Goal: Information Seeking & Learning: Learn about a topic

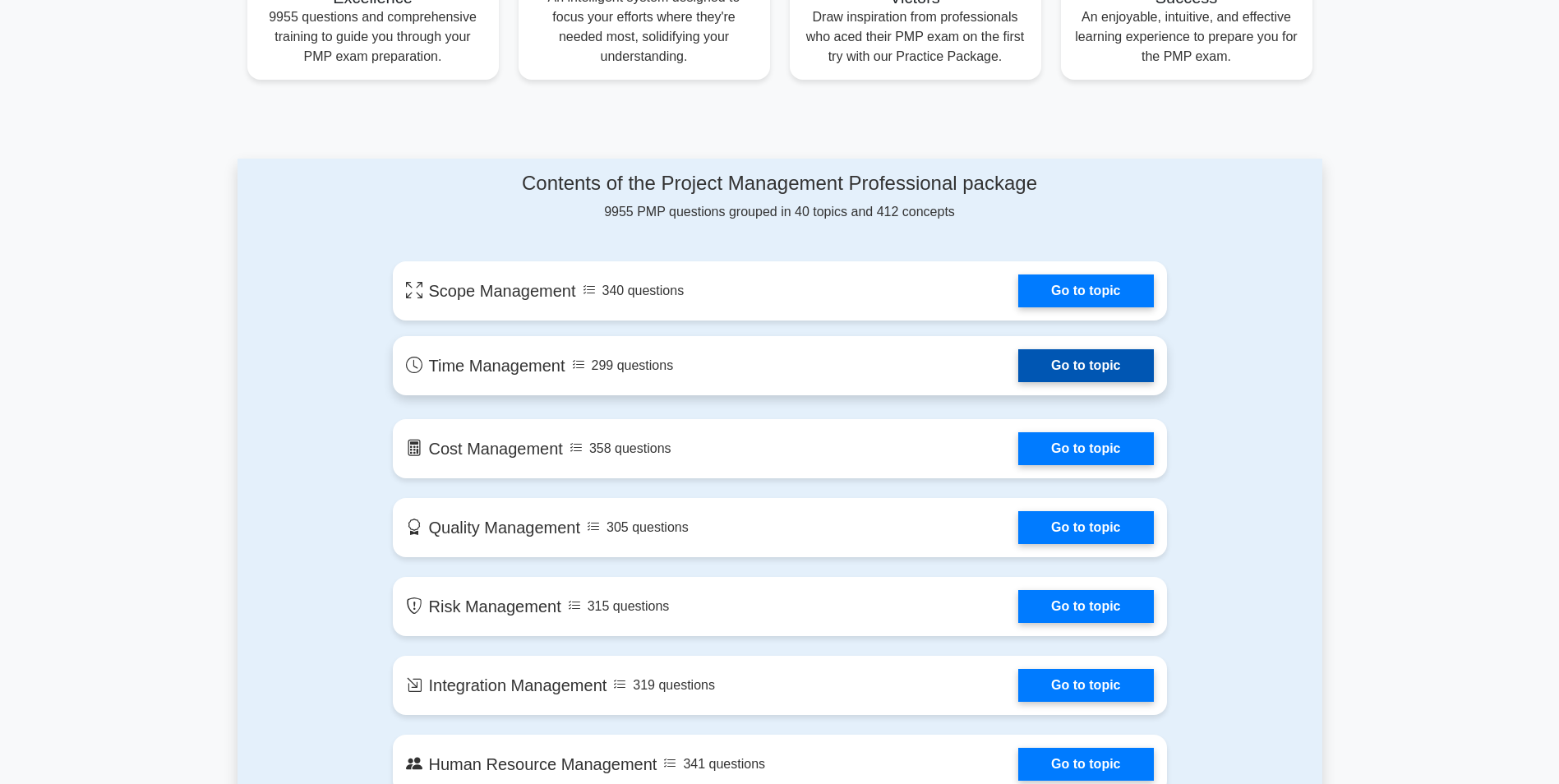
scroll to position [740, 0]
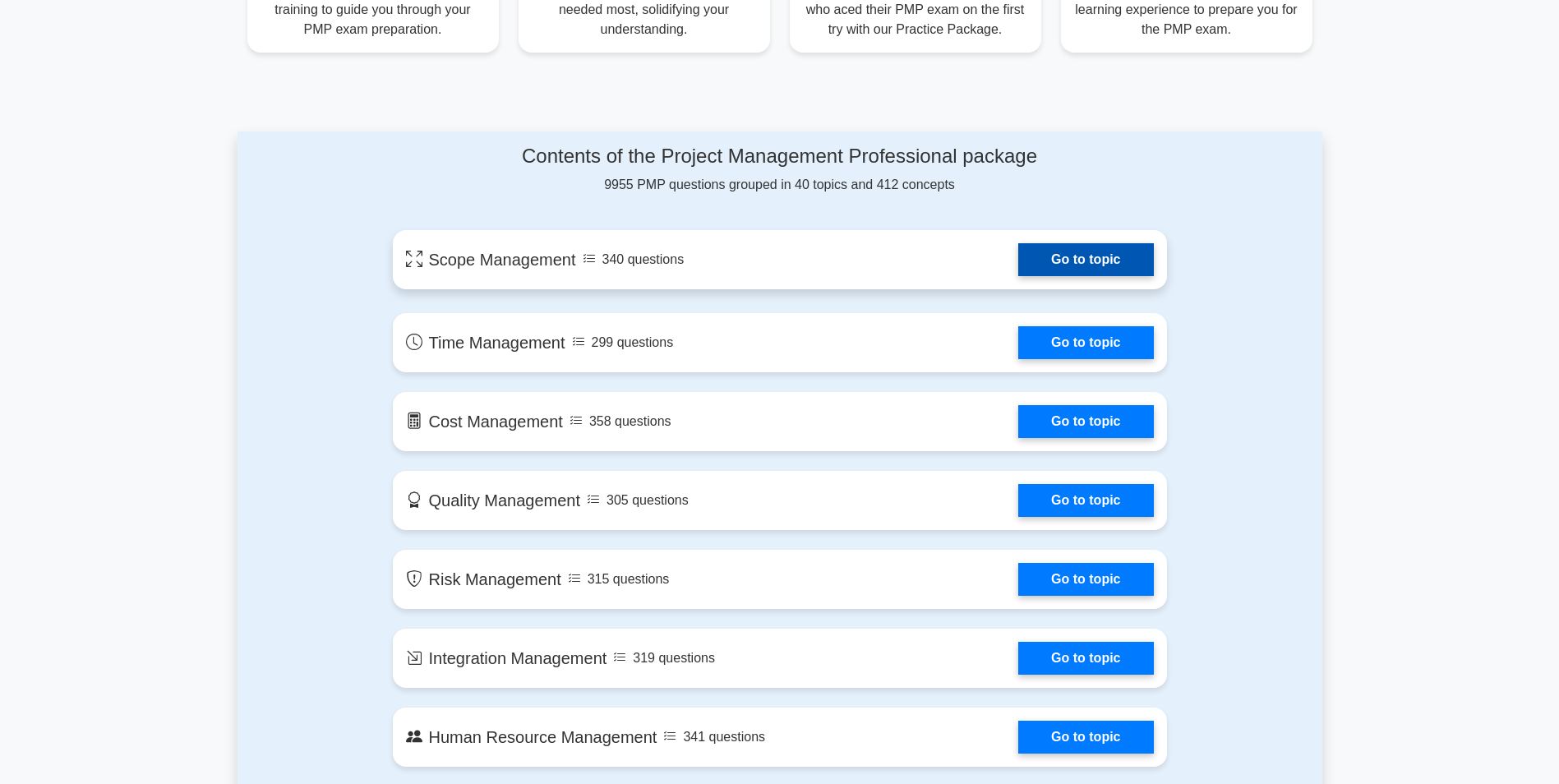
click at [1068, 260] on link "Go to topic" at bounding box center [1086, 260] width 135 height 33
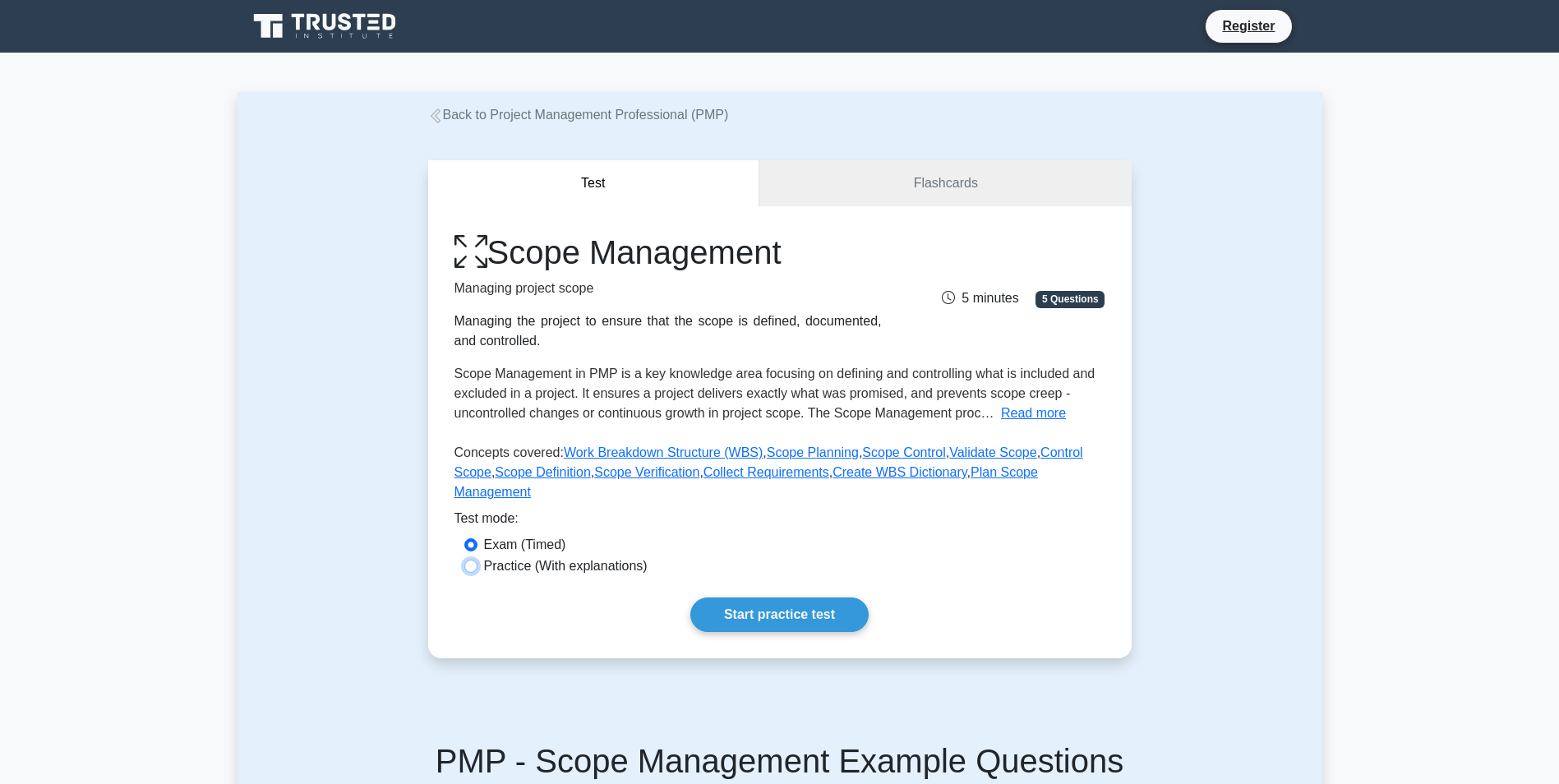
click at [464, 560] on input "Practice (With explanations)" at bounding box center [471, 566] width 13 height 13
radio input "true"
click at [745, 598] on link "Start practice test" at bounding box center [779, 615] width 178 height 35
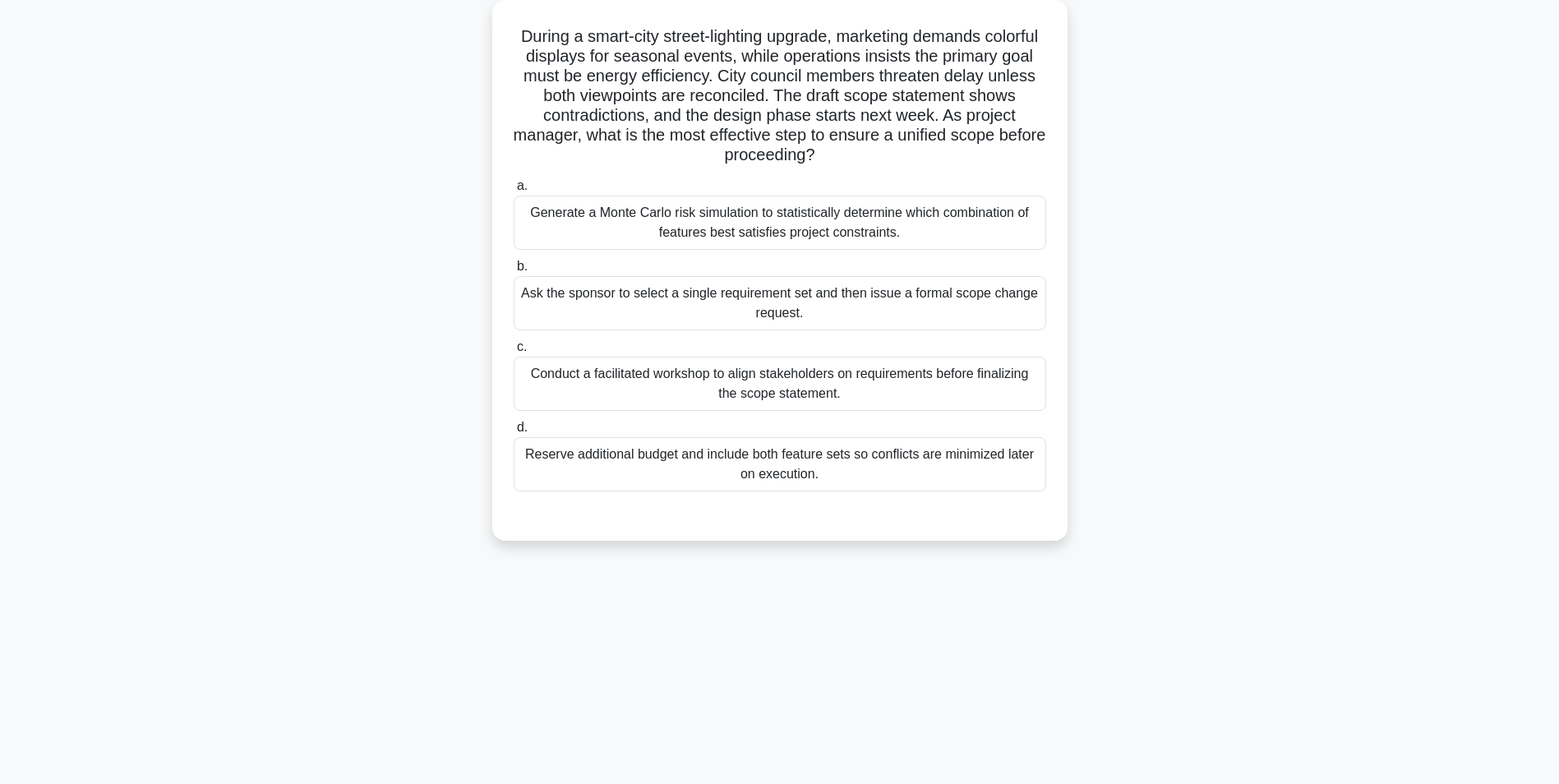
scroll to position [104, 0]
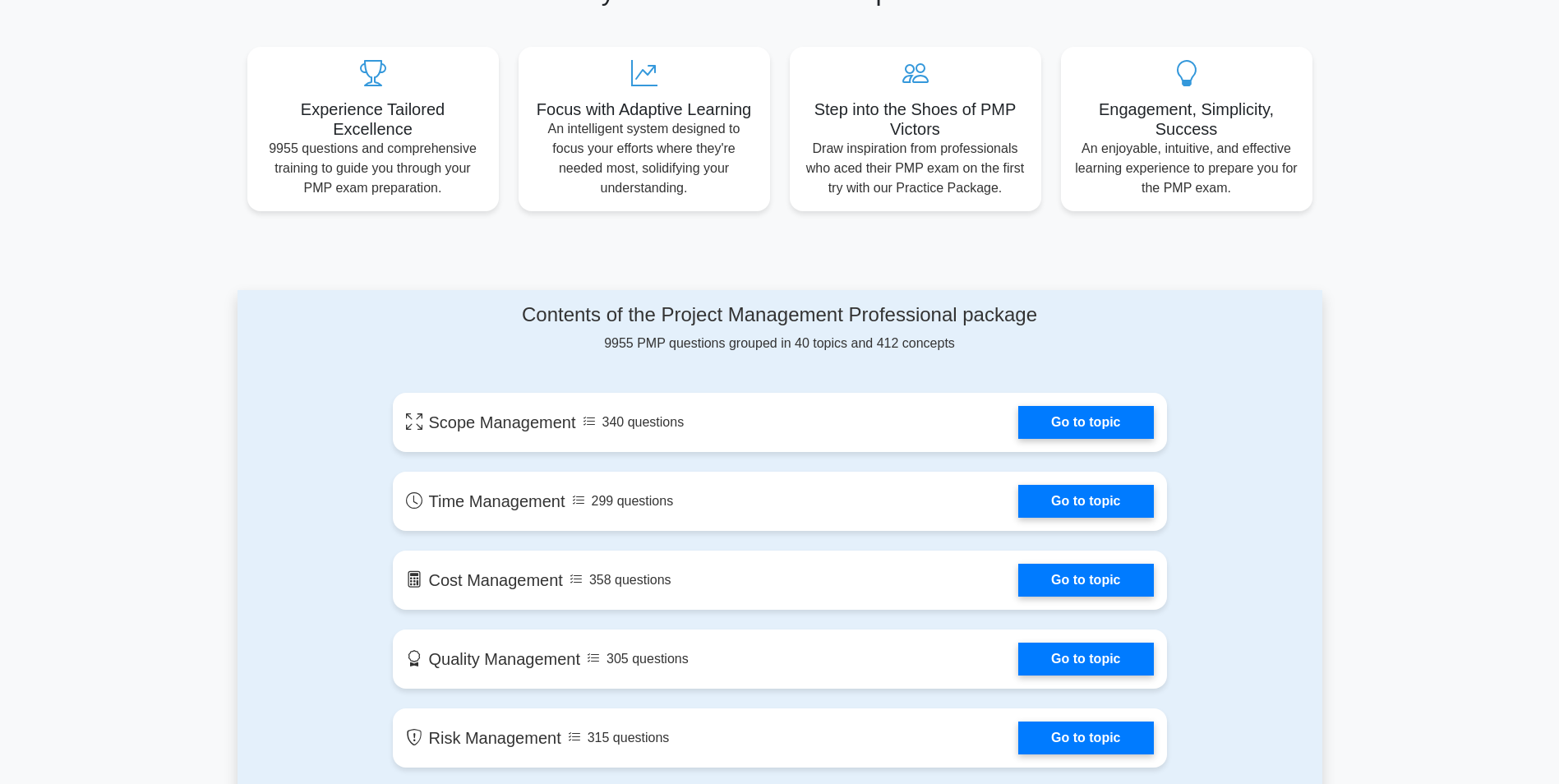
scroll to position [575, 0]
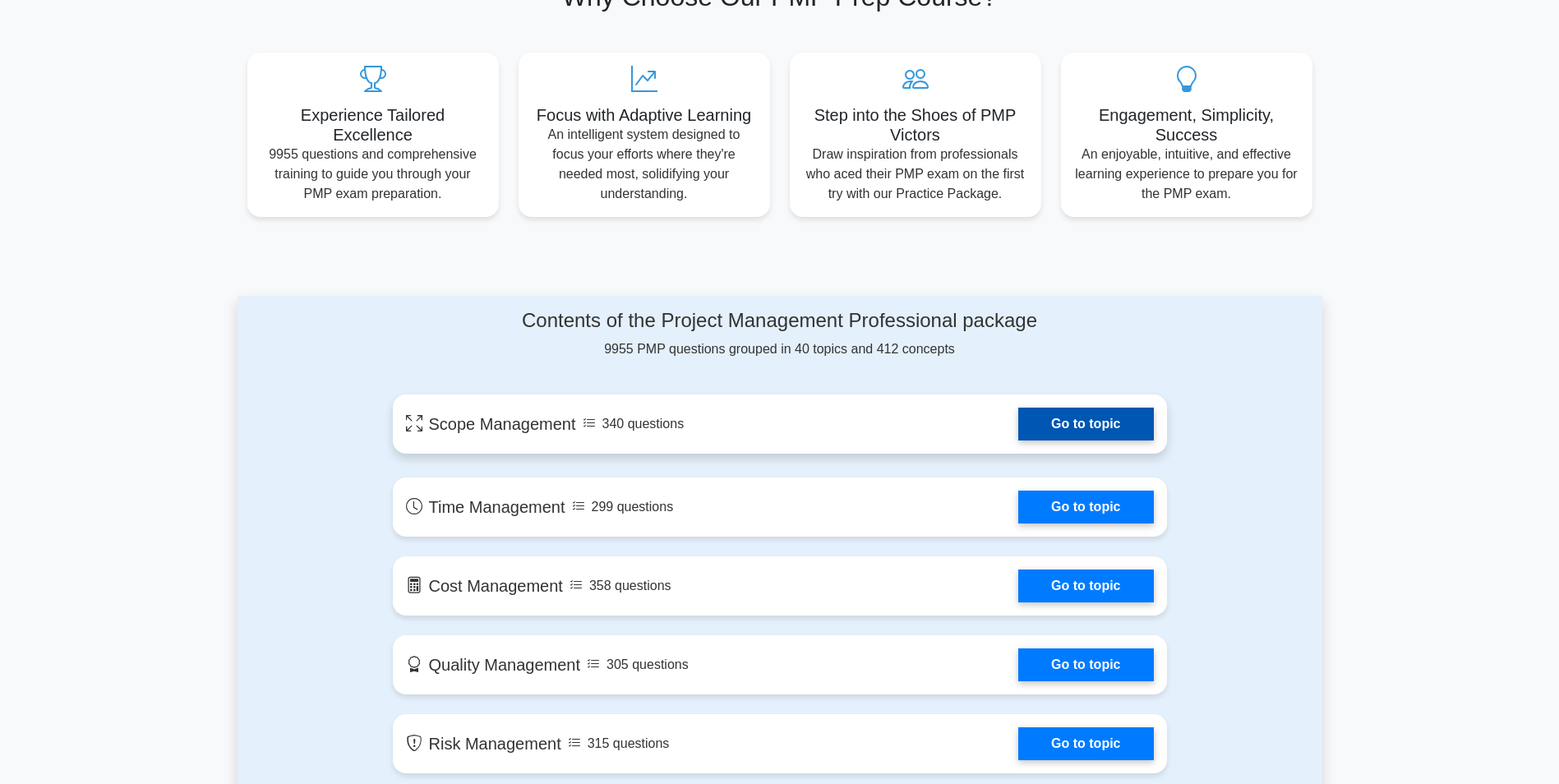
click at [1096, 427] on link "Go to topic" at bounding box center [1086, 424] width 135 height 33
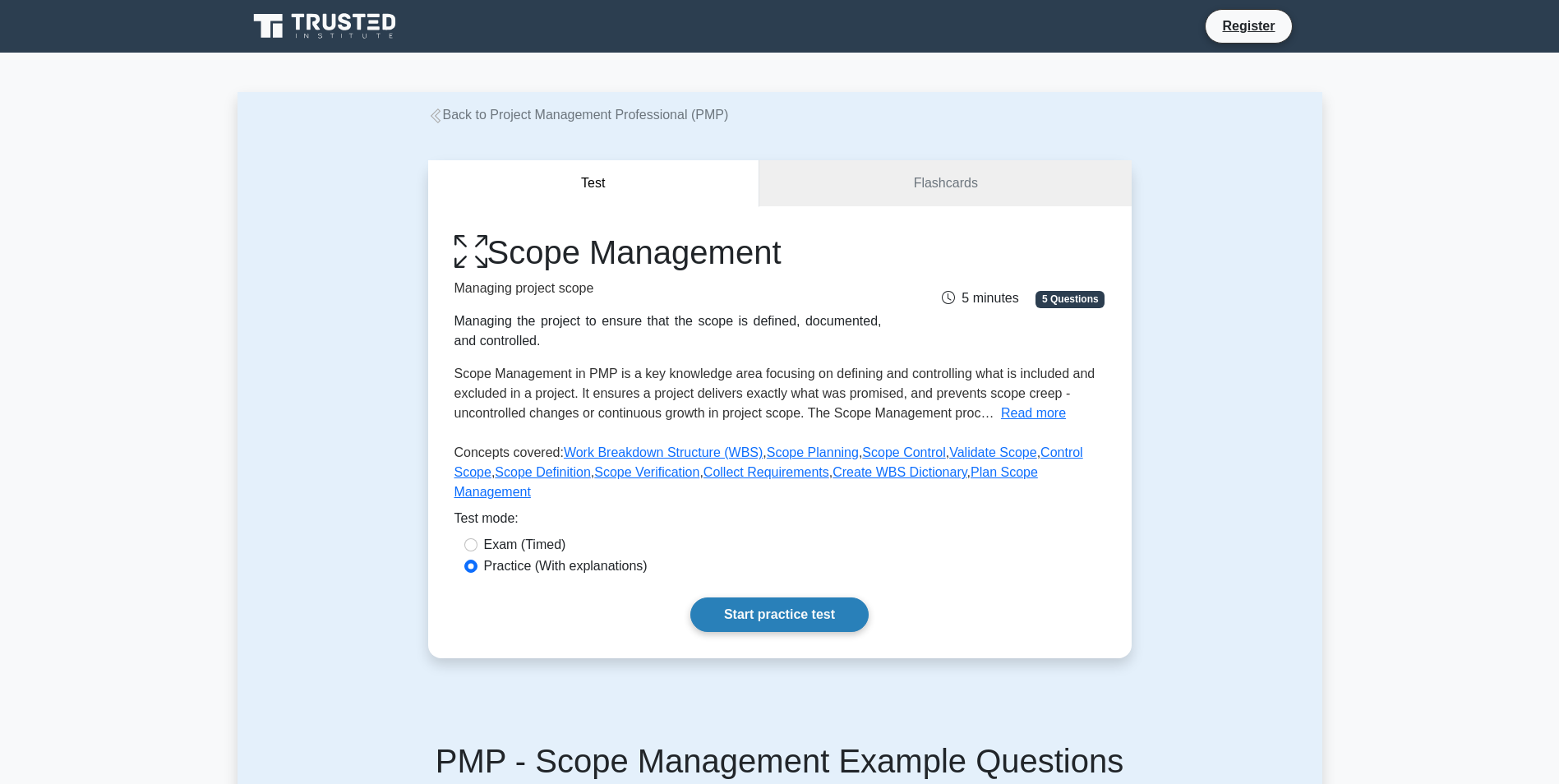
click at [792, 604] on link "Start practice test" at bounding box center [779, 615] width 178 height 35
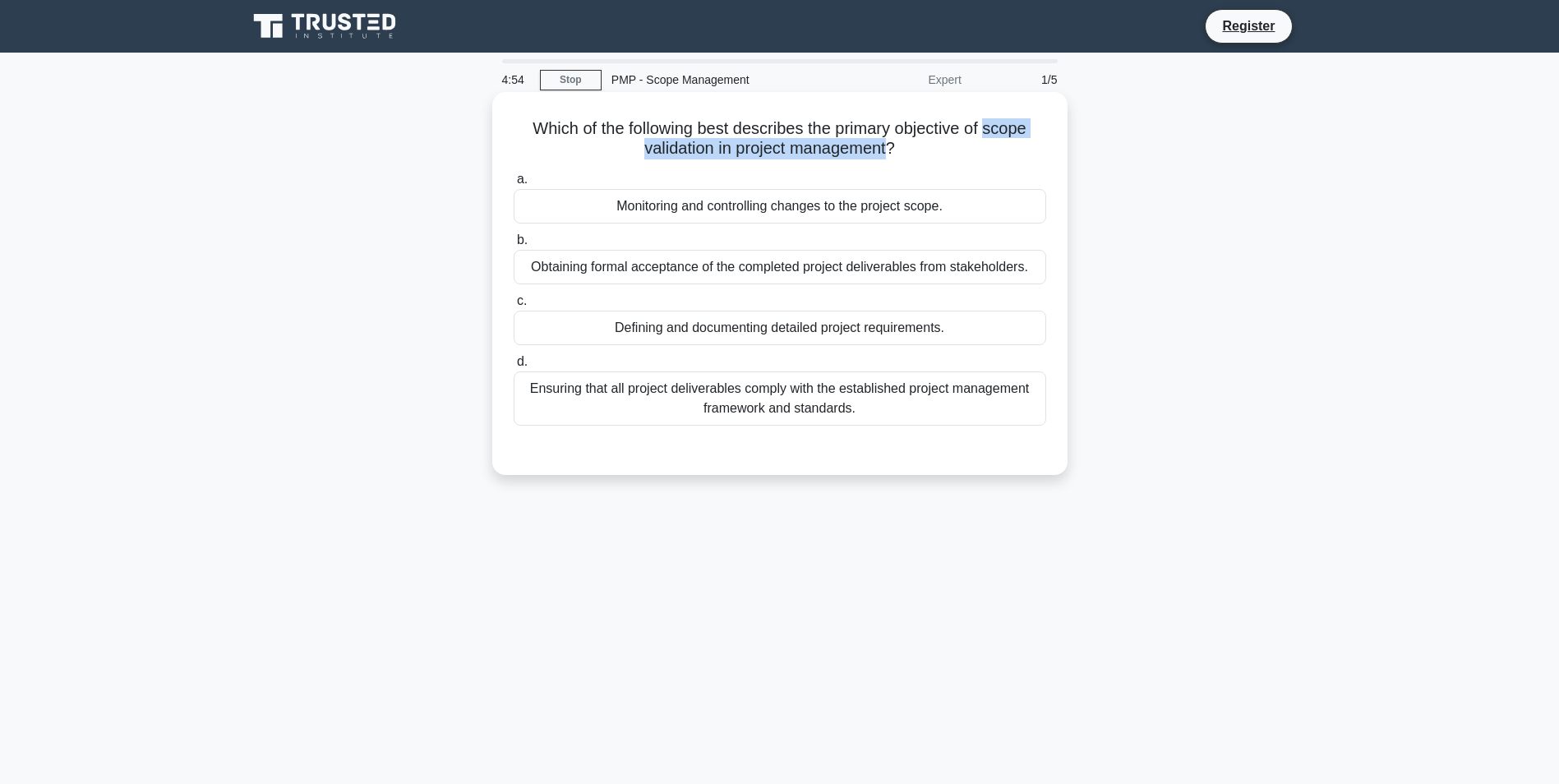
drag, startPoint x: 991, startPoint y: 128, endPoint x: 892, endPoint y: 155, distance: 102.6
click at [892, 155] on h5 "Which of the following best describes the primary objective of scope validation…" at bounding box center [780, 138] width 535 height 41
click at [763, 402] on div "Ensuring that all project deliverables comply with the established project mana…" at bounding box center [780, 398] width 532 height 54
click at [514, 367] on input "d. Ensuring that all project deliverables comply with the established project m…" at bounding box center [514, 362] width 0 height 11
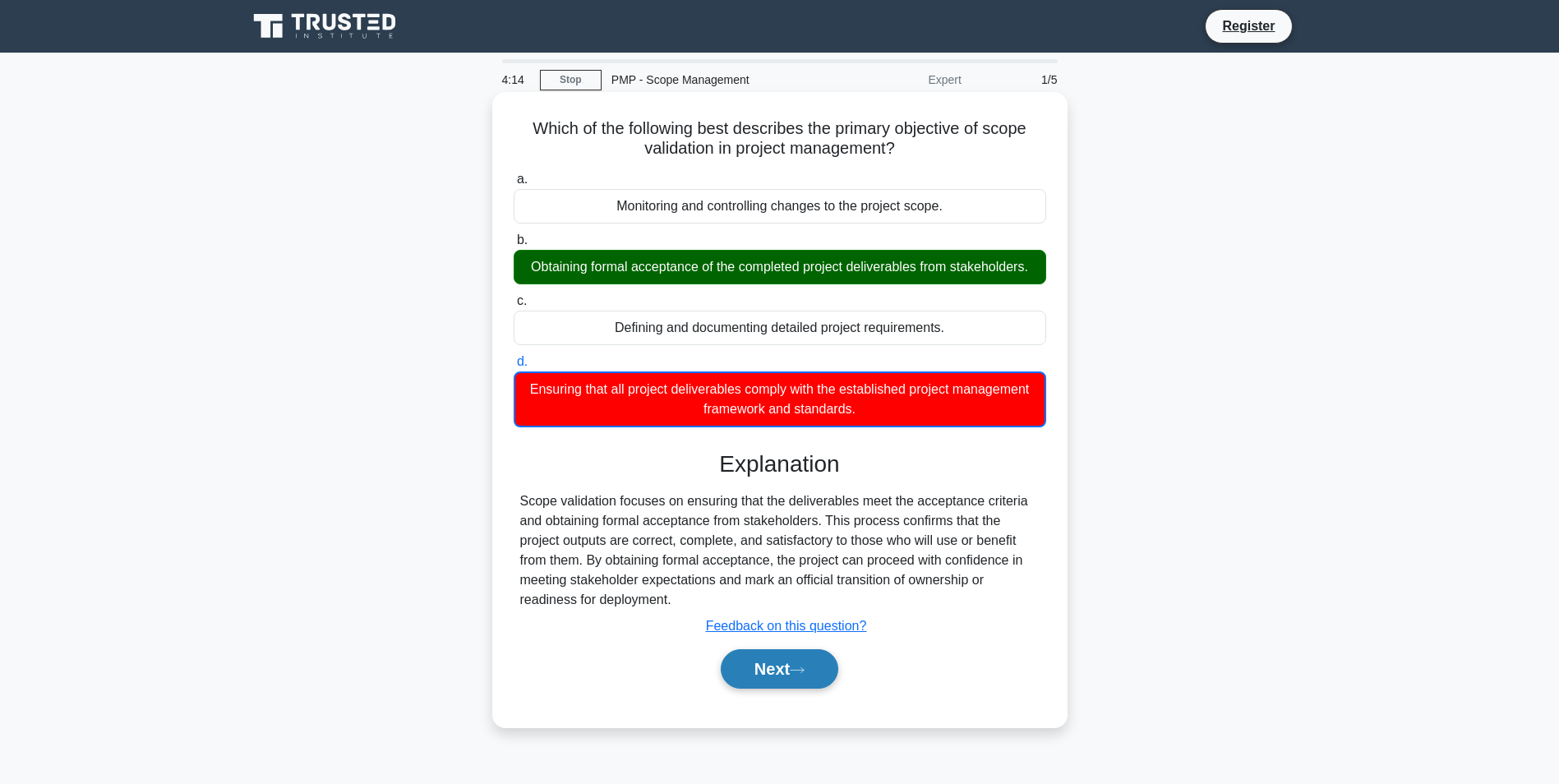
click at [802, 680] on button "Next" at bounding box center [779, 668] width 117 height 39
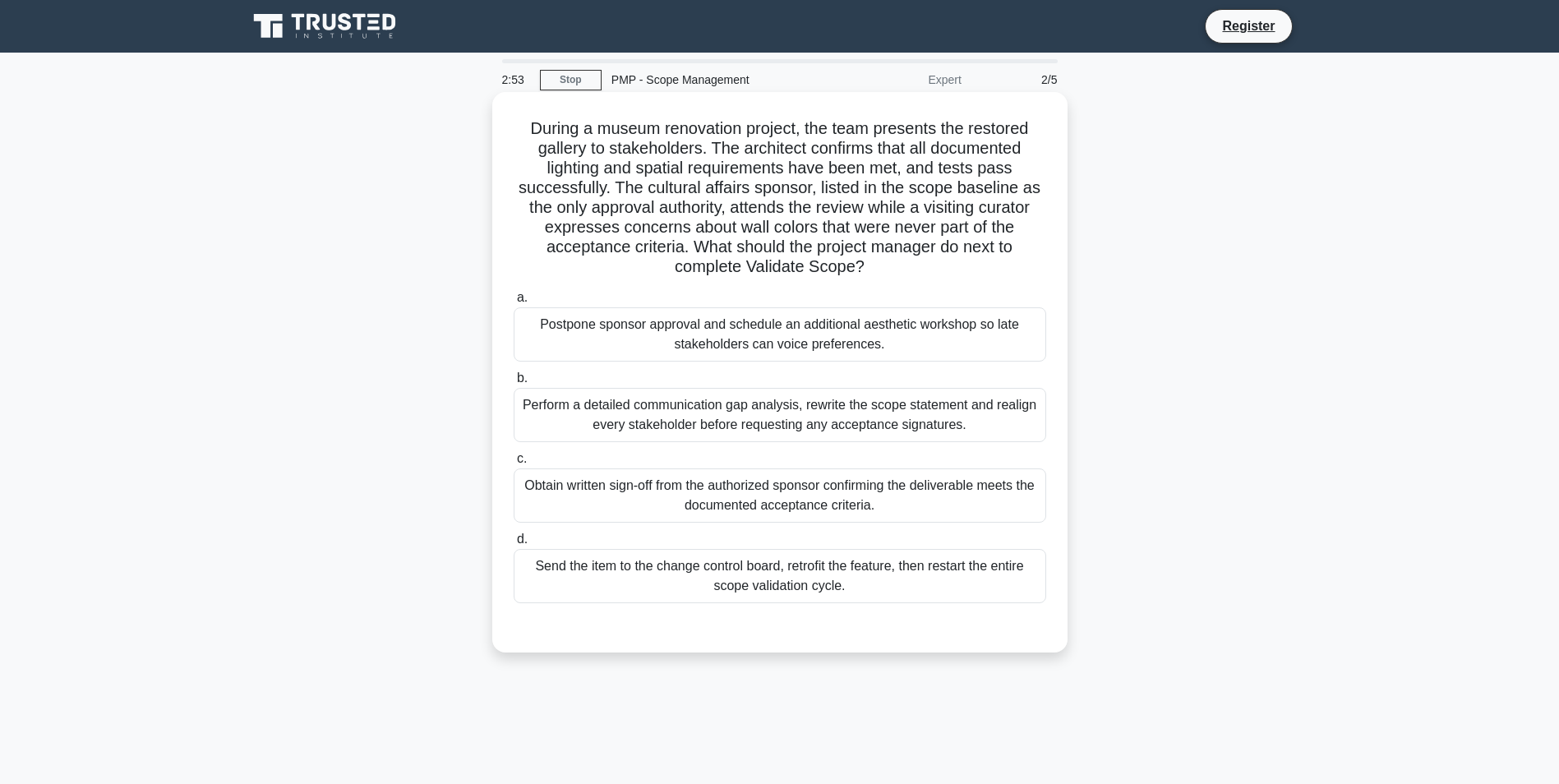
click at [572, 481] on div "Obtain written sign-off from the authorized sponsor confirming the deliverable …" at bounding box center [780, 495] width 532 height 54
click at [514, 464] on input "c. Obtain written sign-off from the authorized sponsor confirming the deliverab…" at bounding box center [514, 459] width 0 height 11
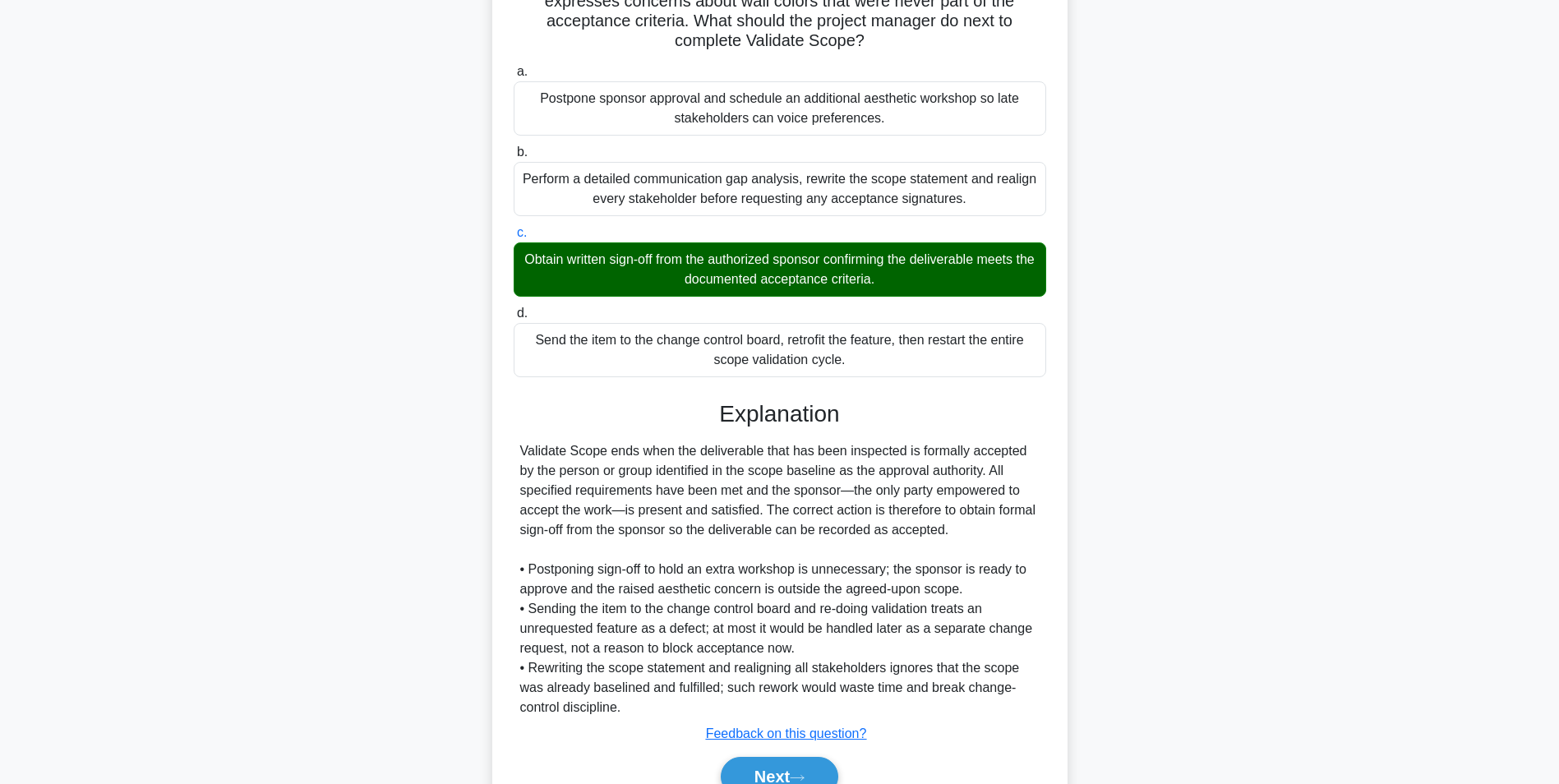
scroll to position [247, 0]
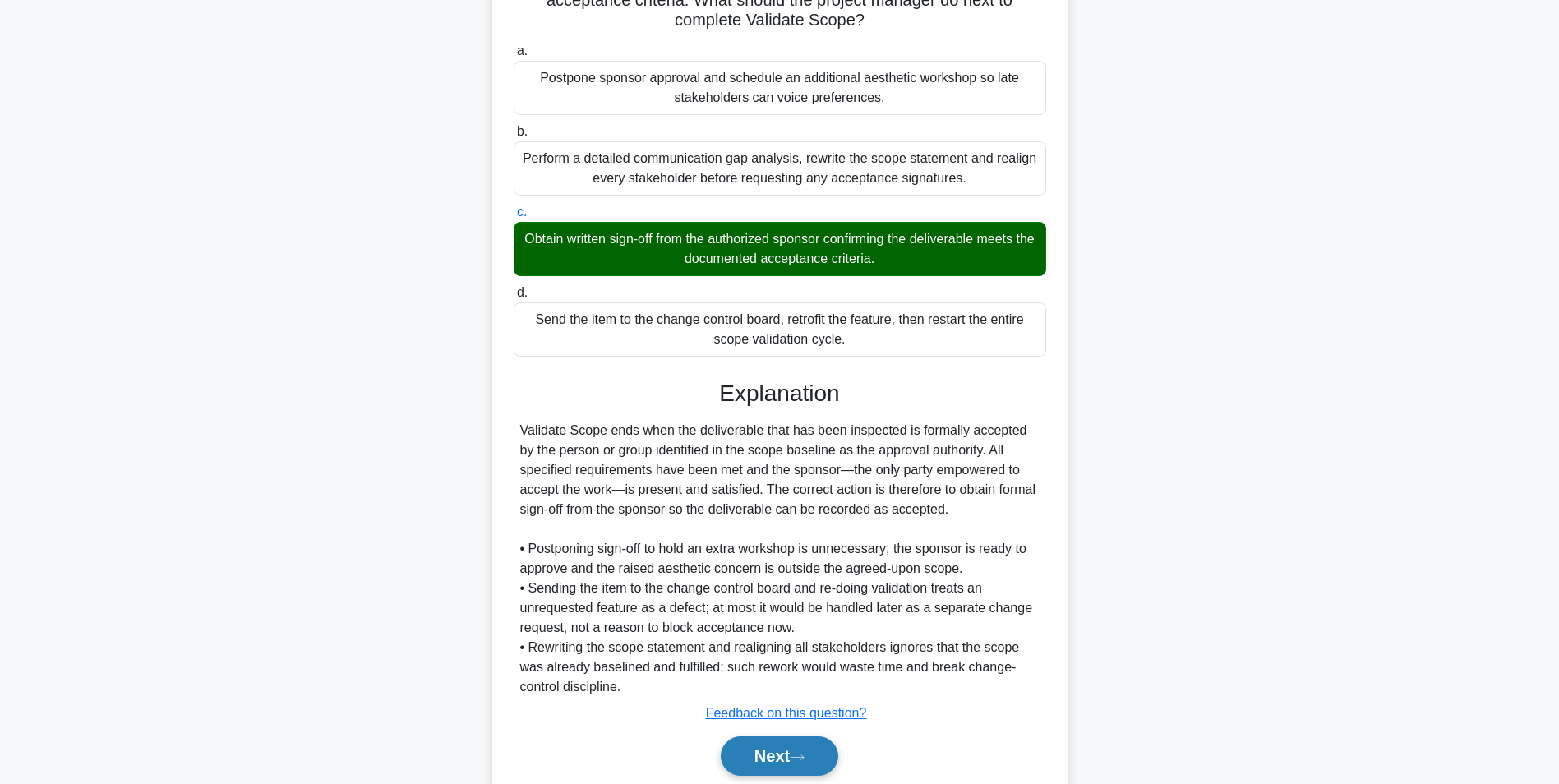
click at [777, 763] on button "Next" at bounding box center [779, 756] width 117 height 39
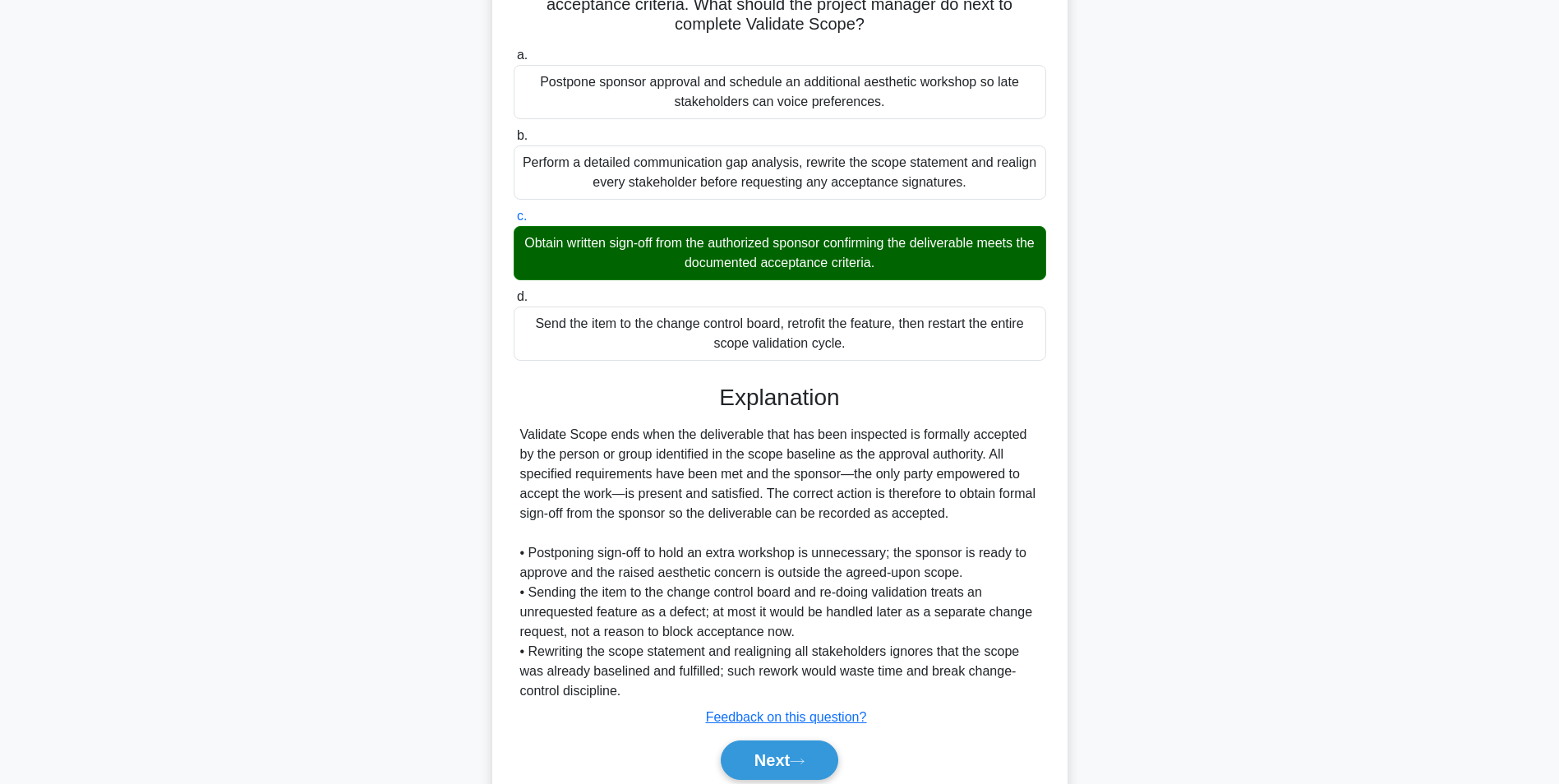
scroll to position [104, 0]
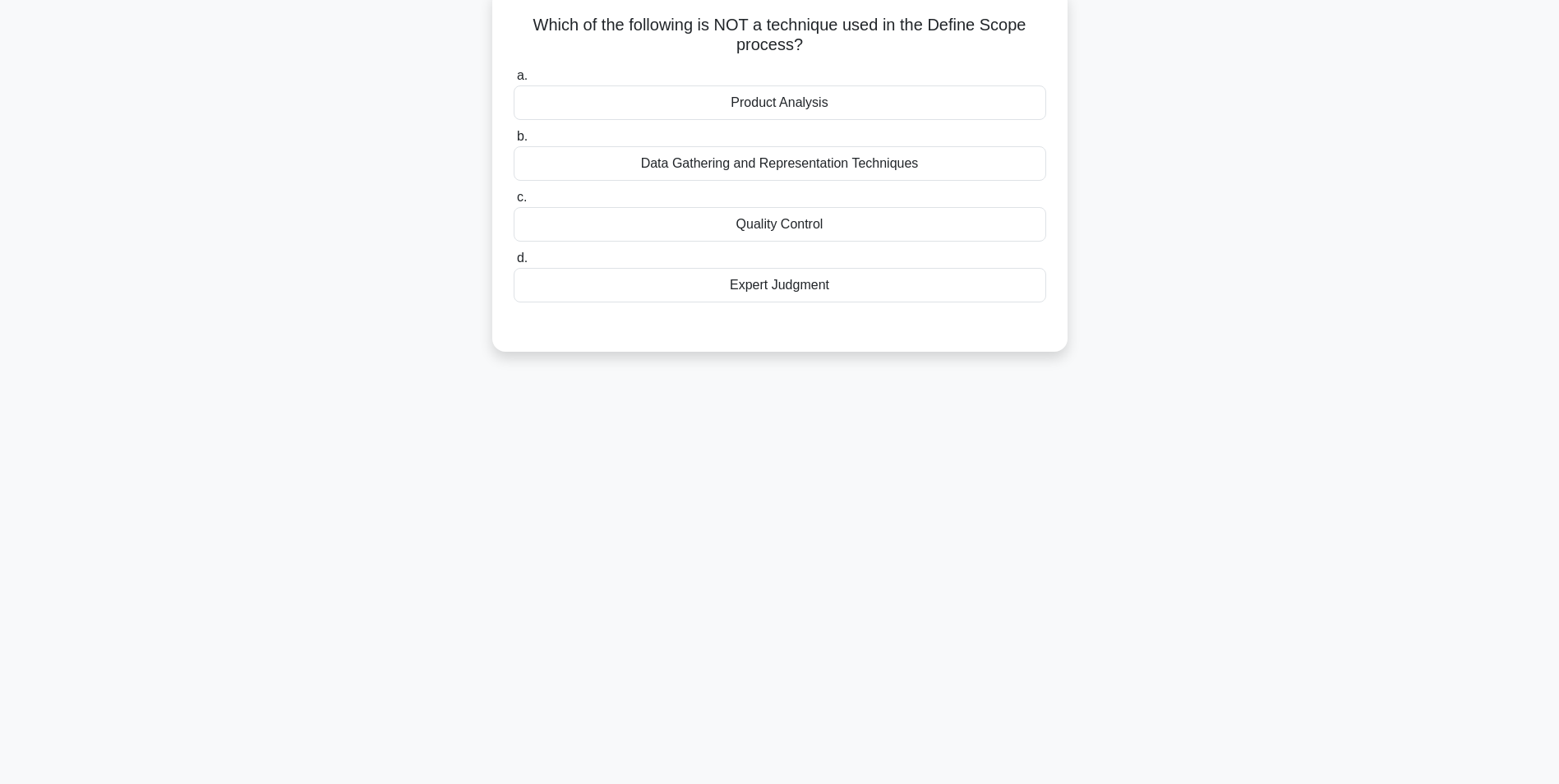
click at [802, 232] on div "Quality Control" at bounding box center [780, 224] width 532 height 35
click at [514, 203] on input "c. Quality Control" at bounding box center [514, 197] width 0 height 11
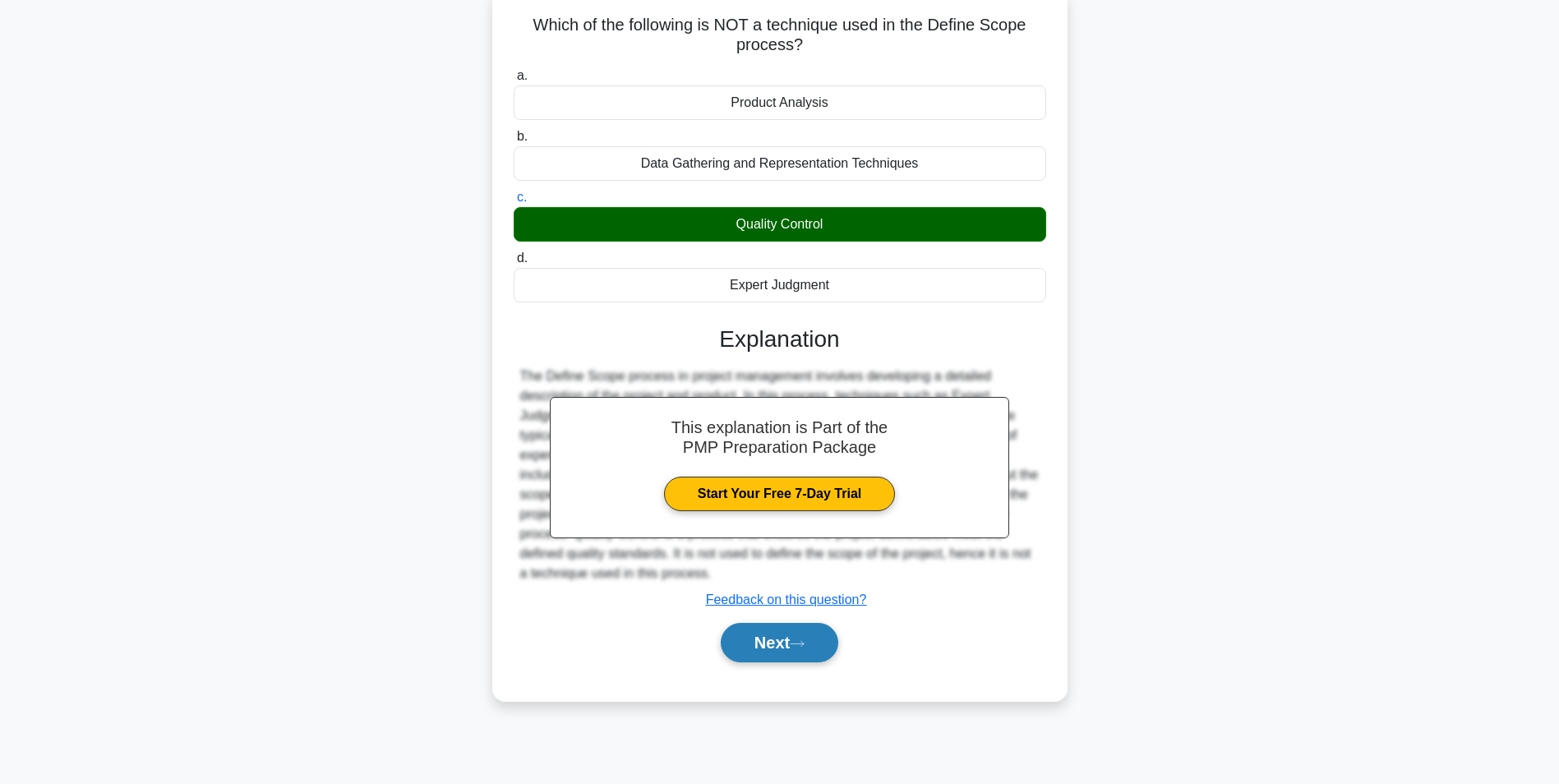
click at [807, 651] on button "Next" at bounding box center [779, 642] width 117 height 39
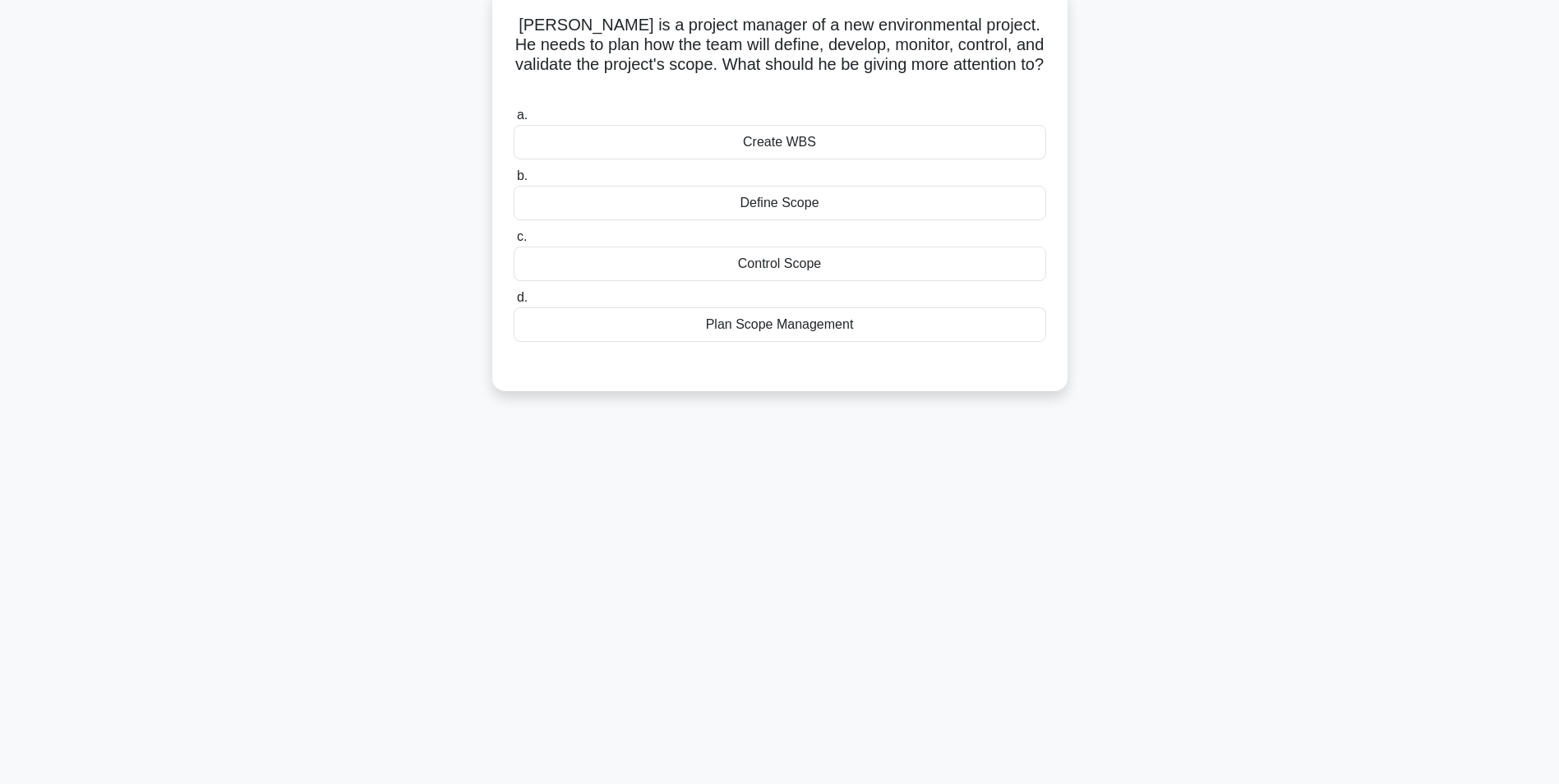
click at [798, 308] on div "Plan Scope Management" at bounding box center [780, 325] width 532 height 35
click at [514, 303] on input "d. Plan Scope Management" at bounding box center [514, 298] width 0 height 11
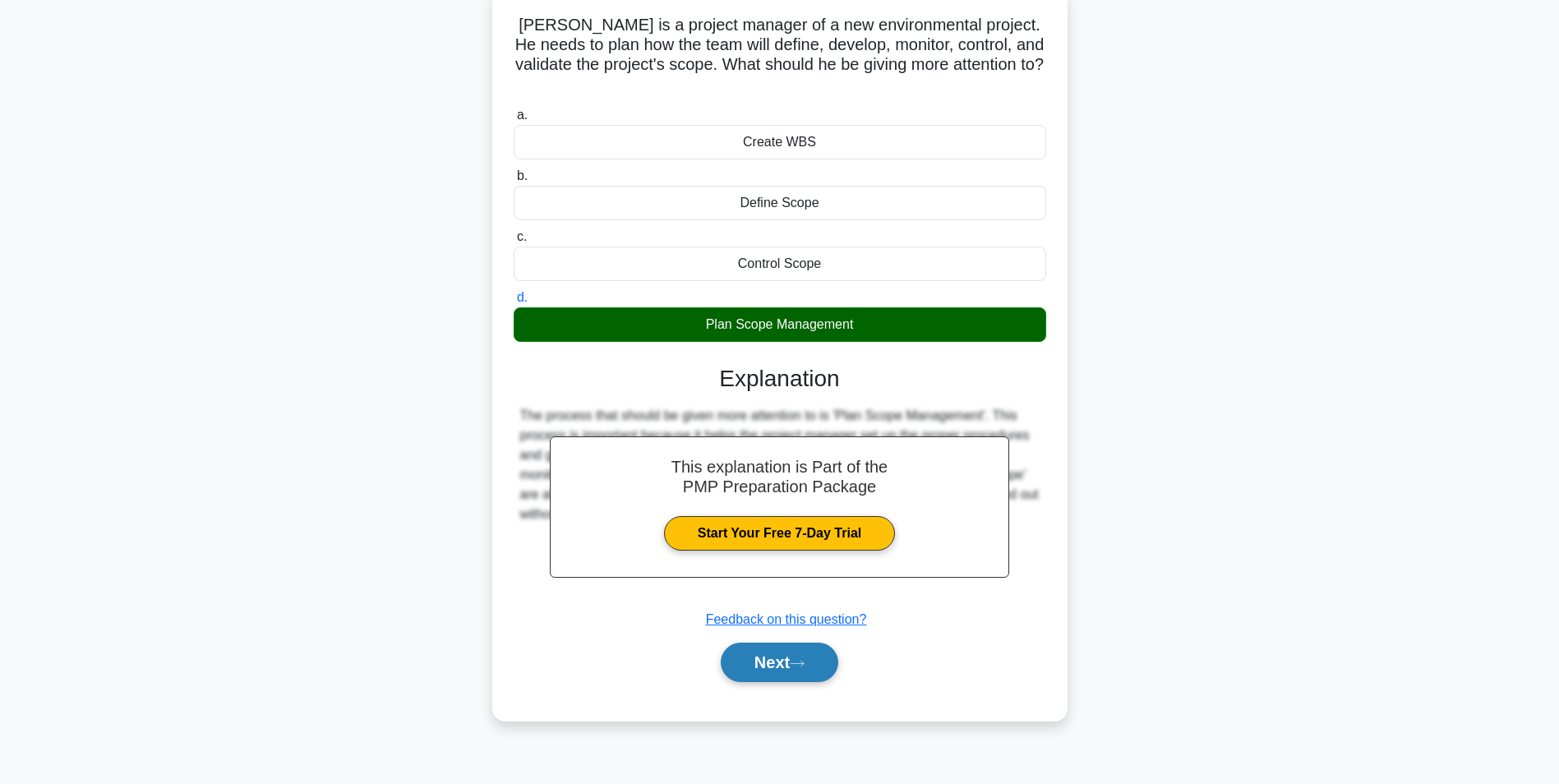
click at [783, 643] on button "Next" at bounding box center [779, 662] width 117 height 39
